Goal: Browse casually: Explore the website without a specific task or goal

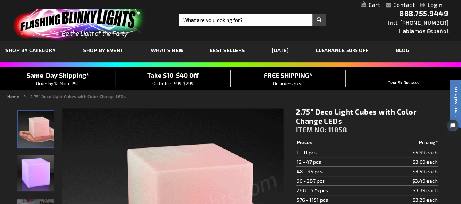
scroll to position [127, 0]
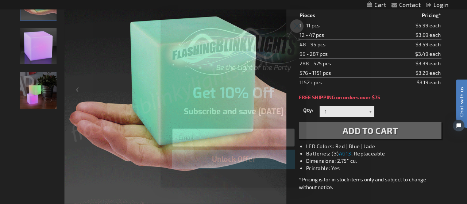
click at [298, 26] on circle "Close dialog" at bounding box center [297, 26] width 12 height 12
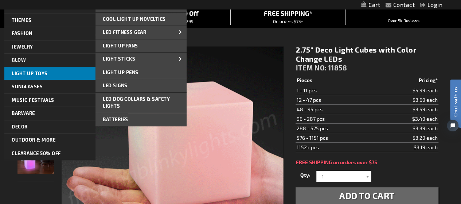
scroll to position [62, 0]
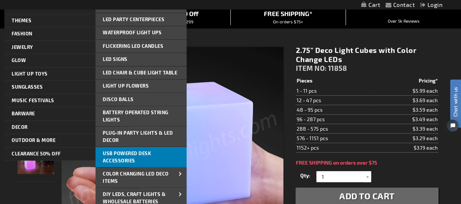
click at [125, 154] on span "USB Powered Desk Accessories" at bounding box center [127, 156] width 48 height 13
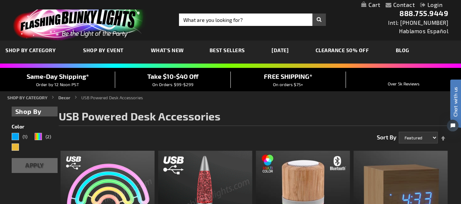
click at [230, 49] on span "Best Sellers" at bounding box center [227, 50] width 35 height 6
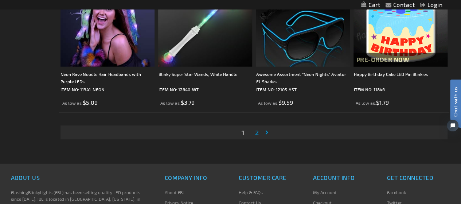
scroll to position [2253, 0]
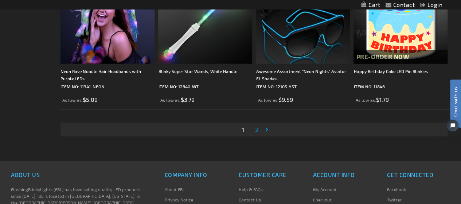
click at [255, 128] on span "2" at bounding box center [257, 129] width 4 height 8
